Goal: Navigation & Orientation: Find specific page/section

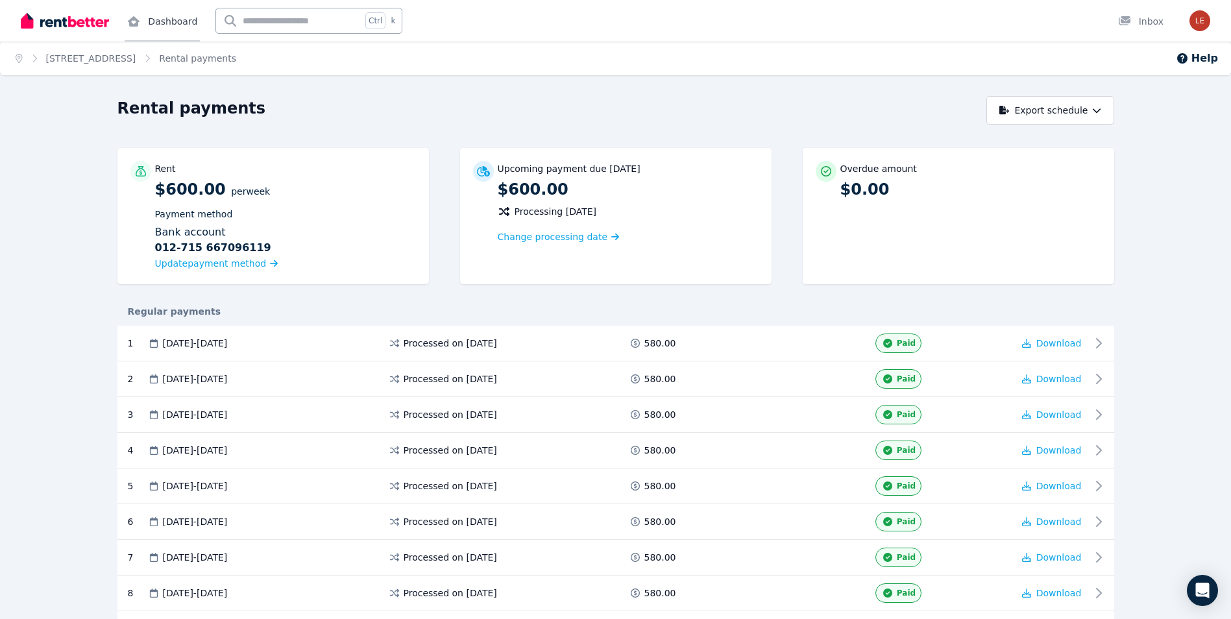
click at [160, 24] on link "Dashboard" at bounding box center [162, 21] width 75 height 42
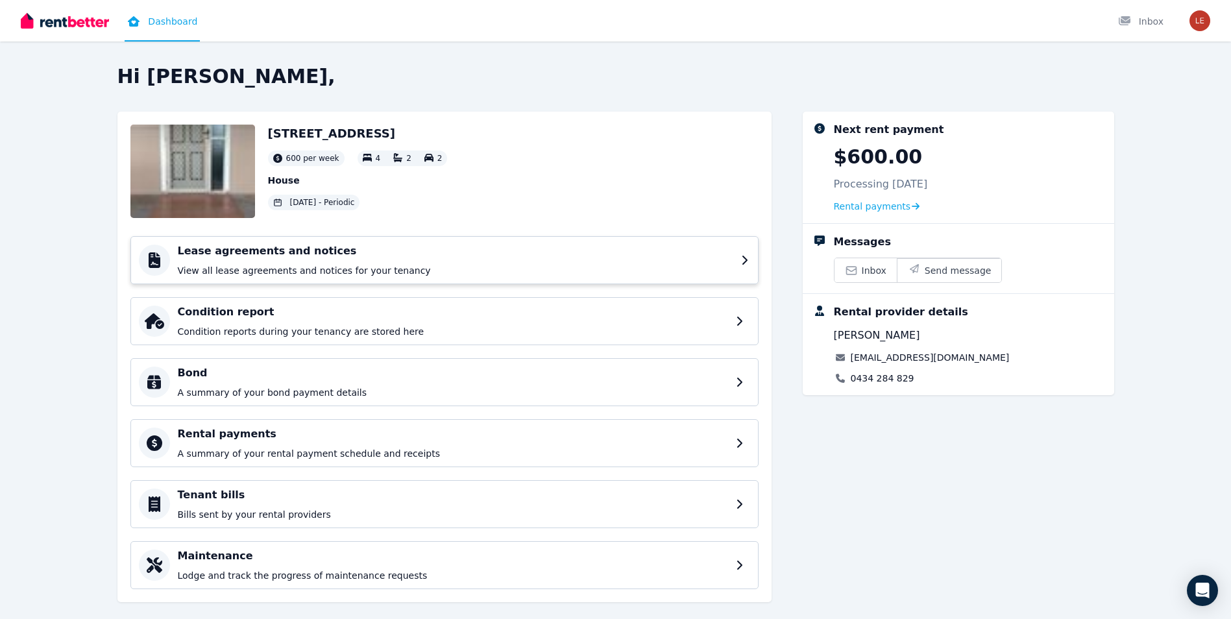
click at [329, 258] on h4 "Lease agreements and notices" at bounding box center [455, 251] width 555 height 16
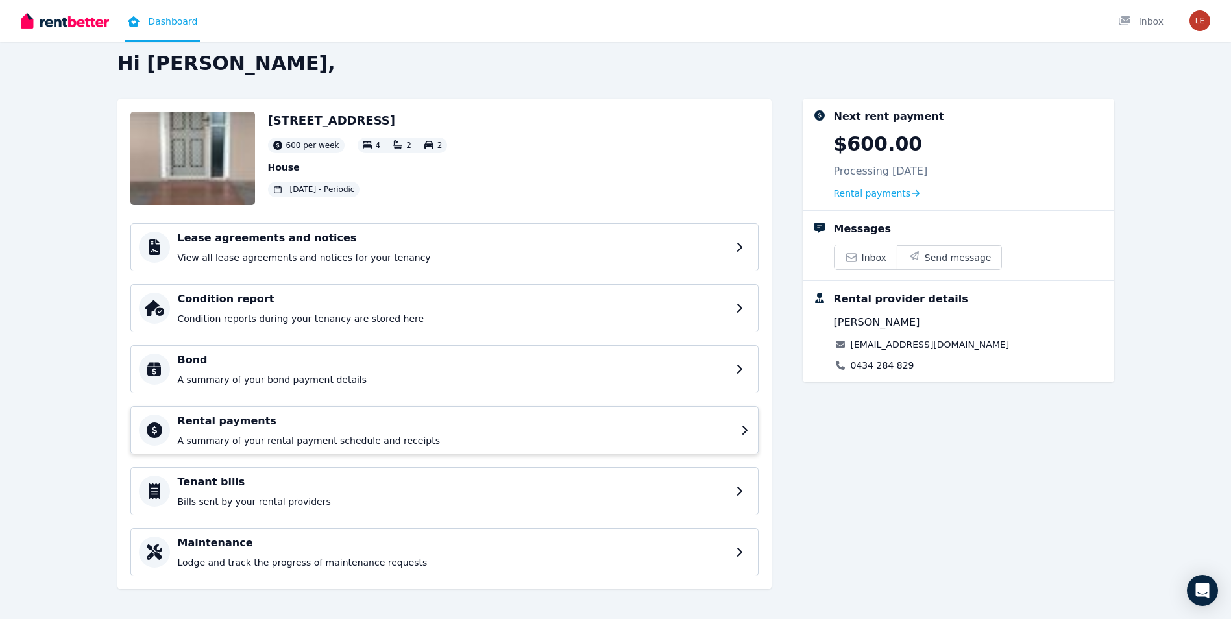
scroll to position [19, 0]
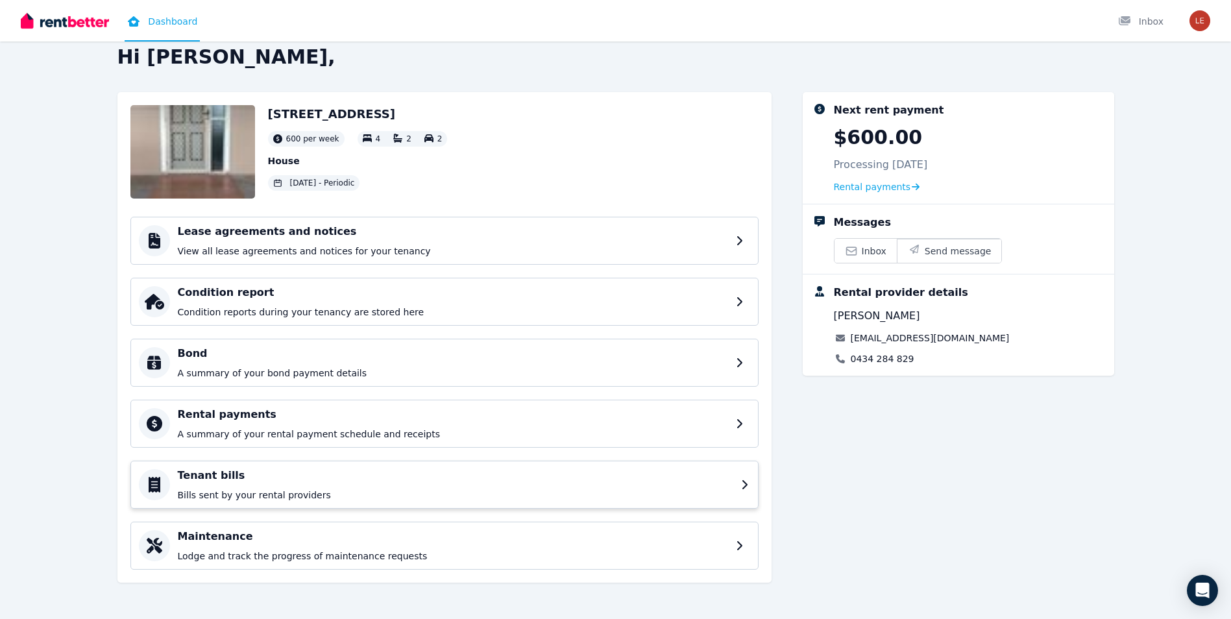
click at [873, 253] on span "Inbox" at bounding box center [874, 251] width 25 height 13
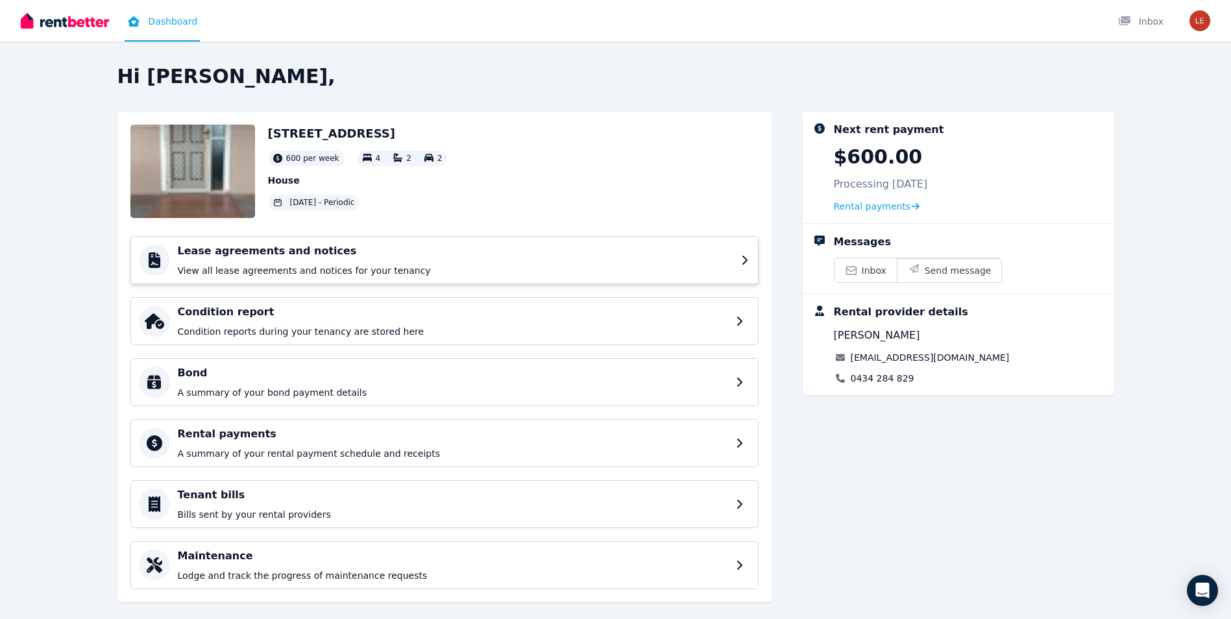
click at [343, 268] on p "View all lease agreements and notices for your tenancy" at bounding box center [455, 270] width 555 height 13
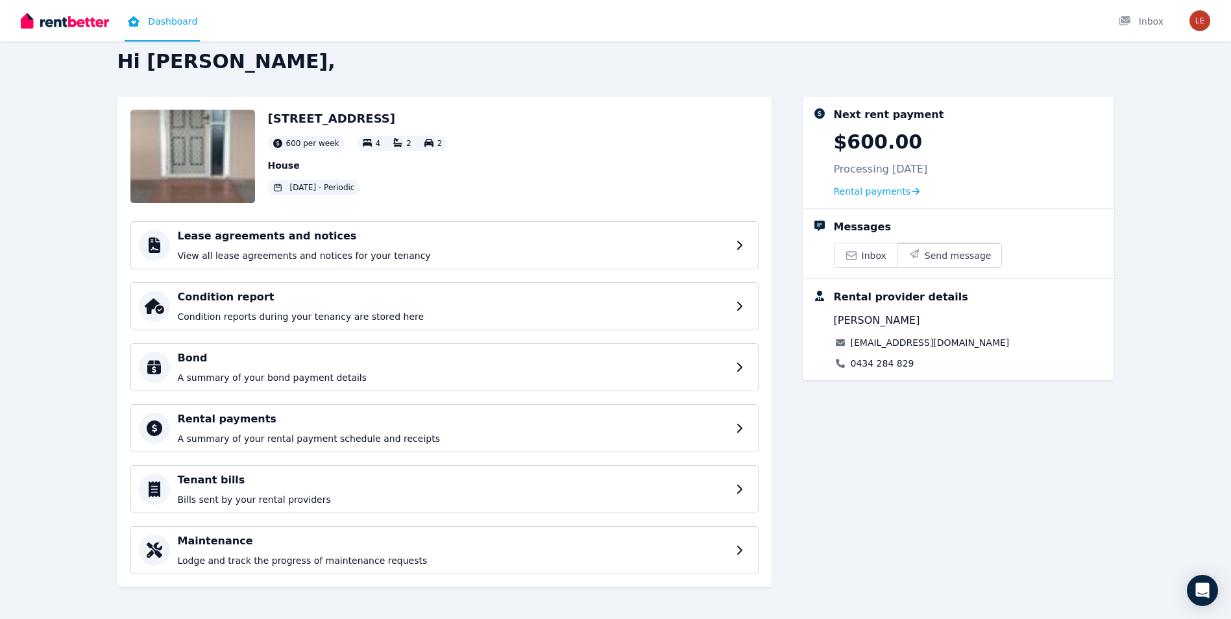
scroll to position [19, 0]
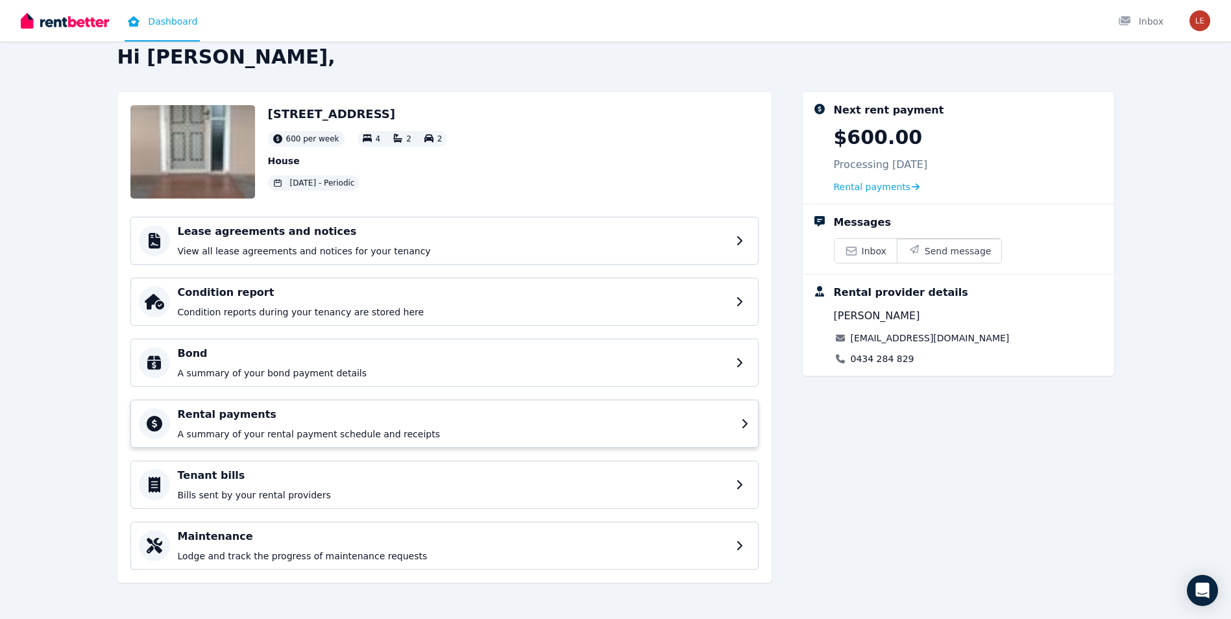
click at [331, 410] on h4 "Rental payments" at bounding box center [455, 415] width 555 height 16
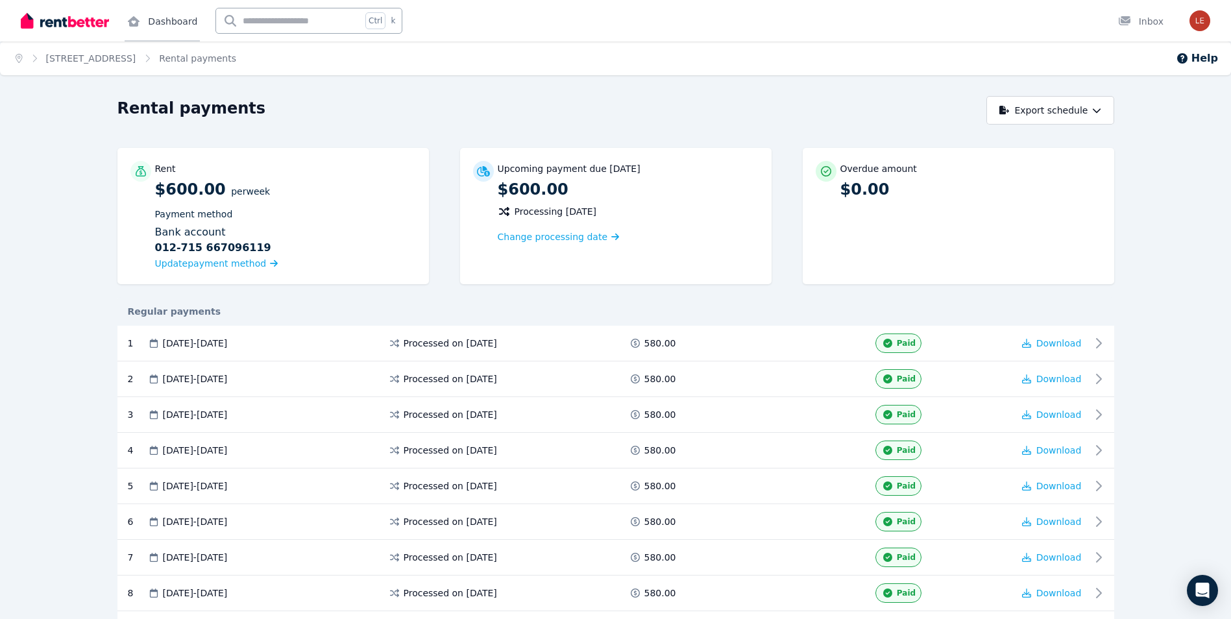
click at [132, 23] on icon at bounding box center [134, 21] width 12 height 10
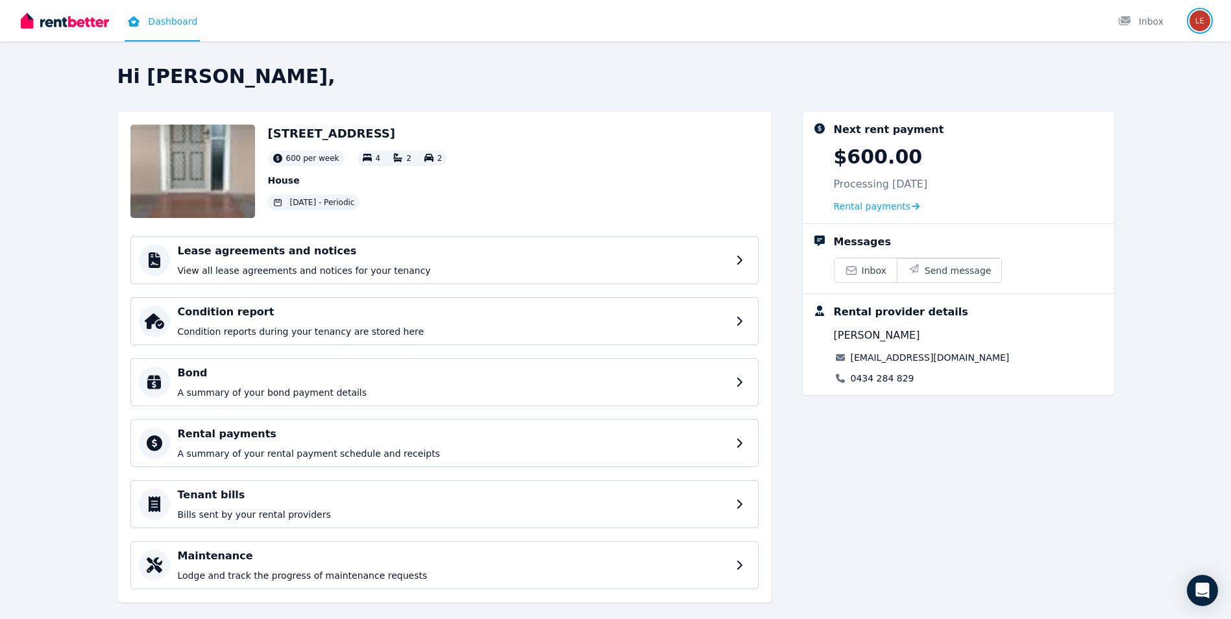
click at [1197, 22] on img "button" at bounding box center [1199, 20] width 21 height 21
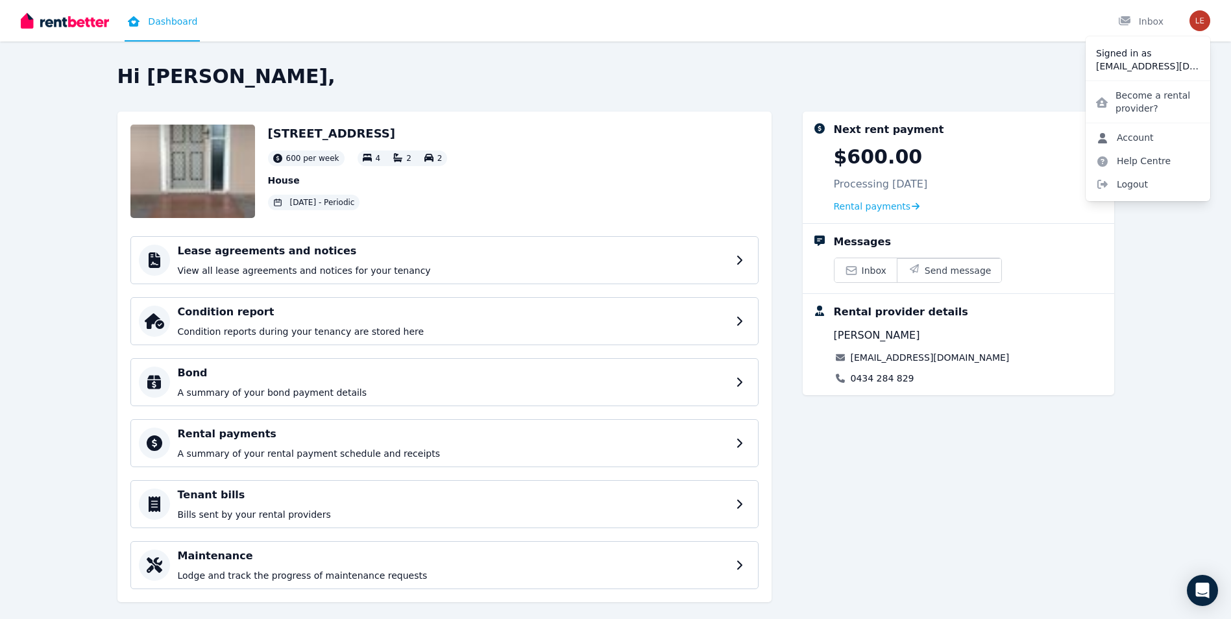
click at [1143, 139] on link "Account" at bounding box center [1125, 137] width 79 height 23
